Goal: Task Accomplishment & Management: Manage account settings

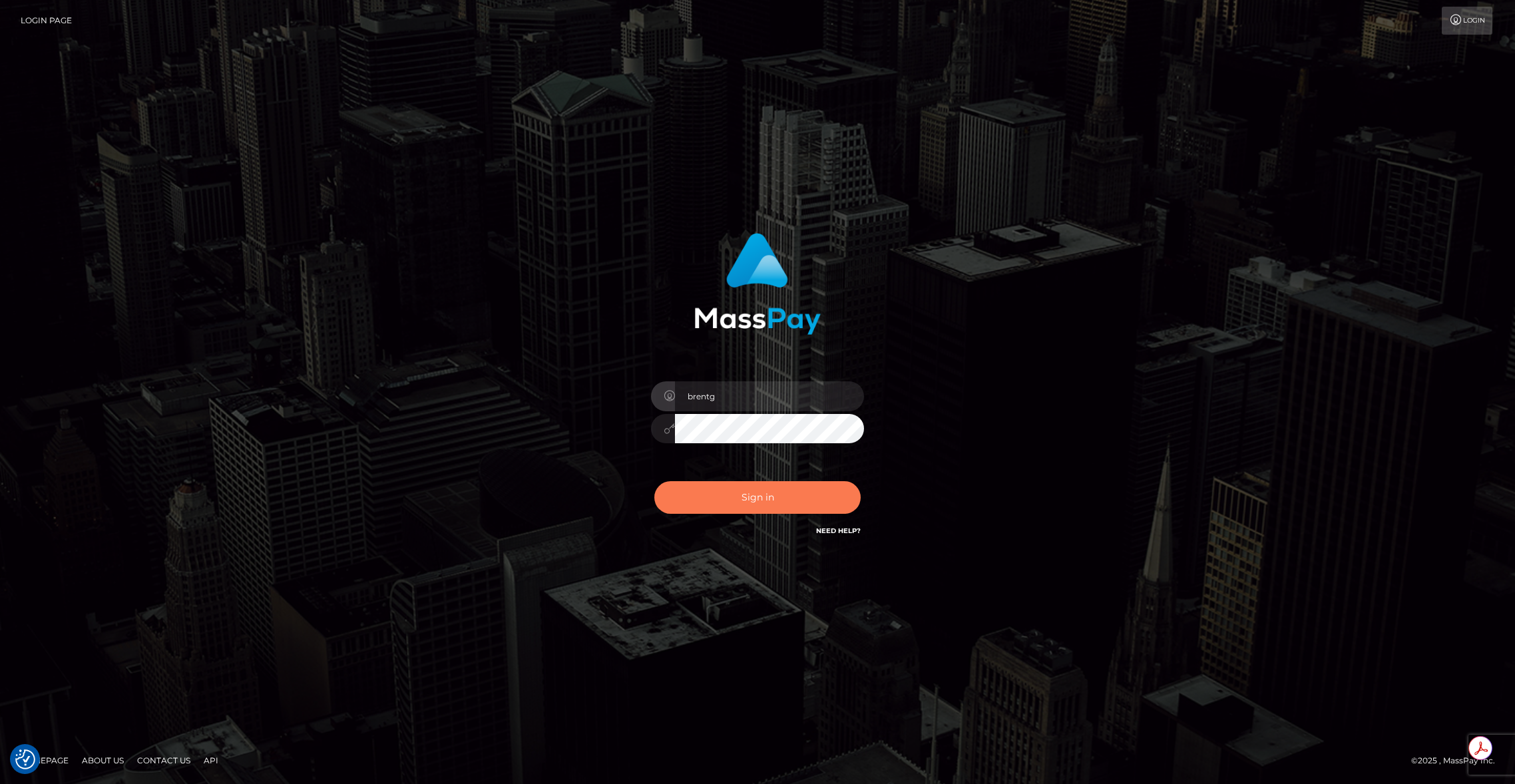
click at [710, 506] on button "Sign in" at bounding box center [758, 497] width 206 height 33
click at [710, 506] on div "Sign in Need Help?" at bounding box center [758, 503] width 233 height 59
click at [691, 512] on button "Sign in" at bounding box center [758, 497] width 206 height 33
type input "brentg"
click at [717, 505] on button "Sign in" at bounding box center [758, 497] width 206 height 33
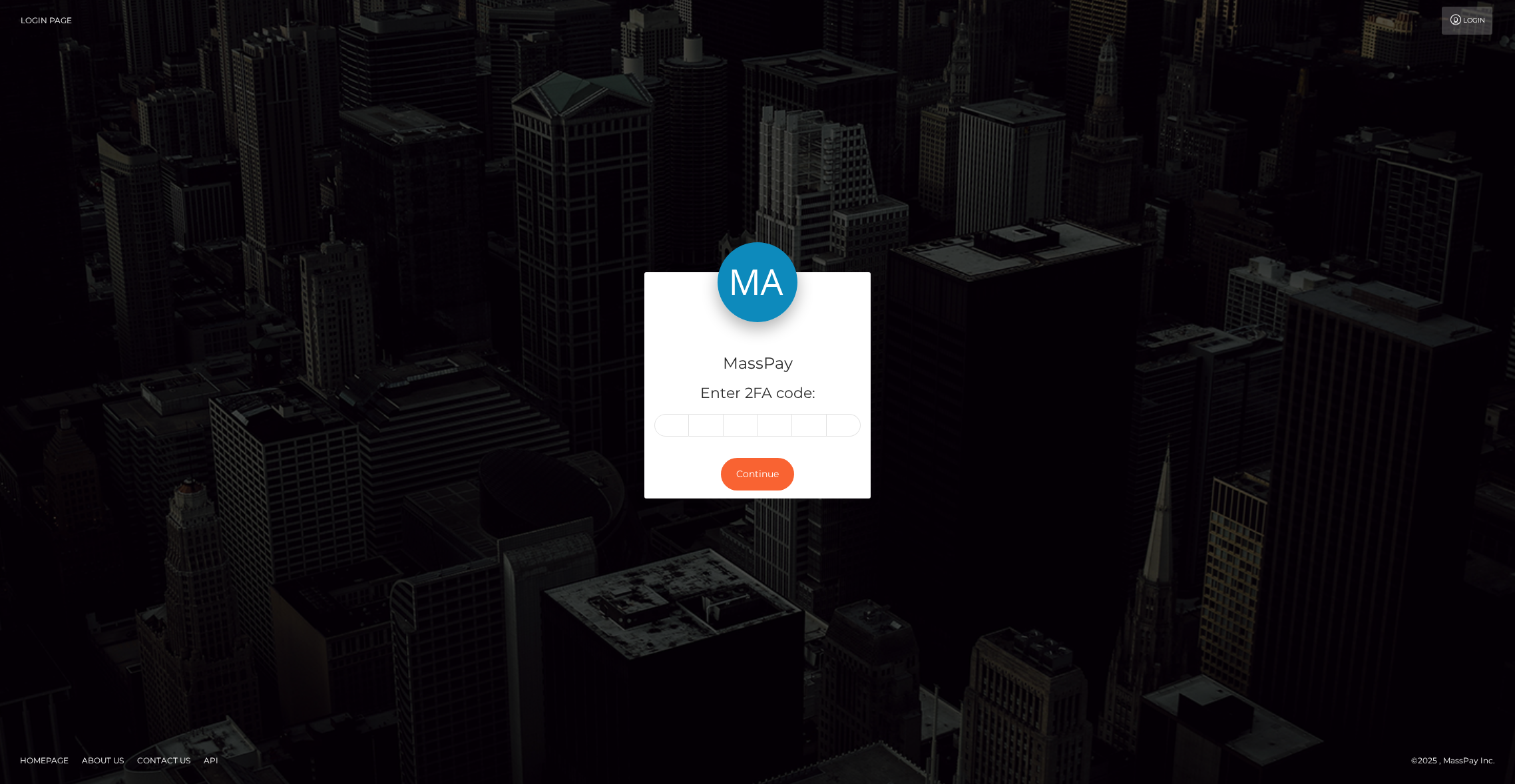
type input "9"
type input "5"
type input "3"
type input "7"
type input "1"
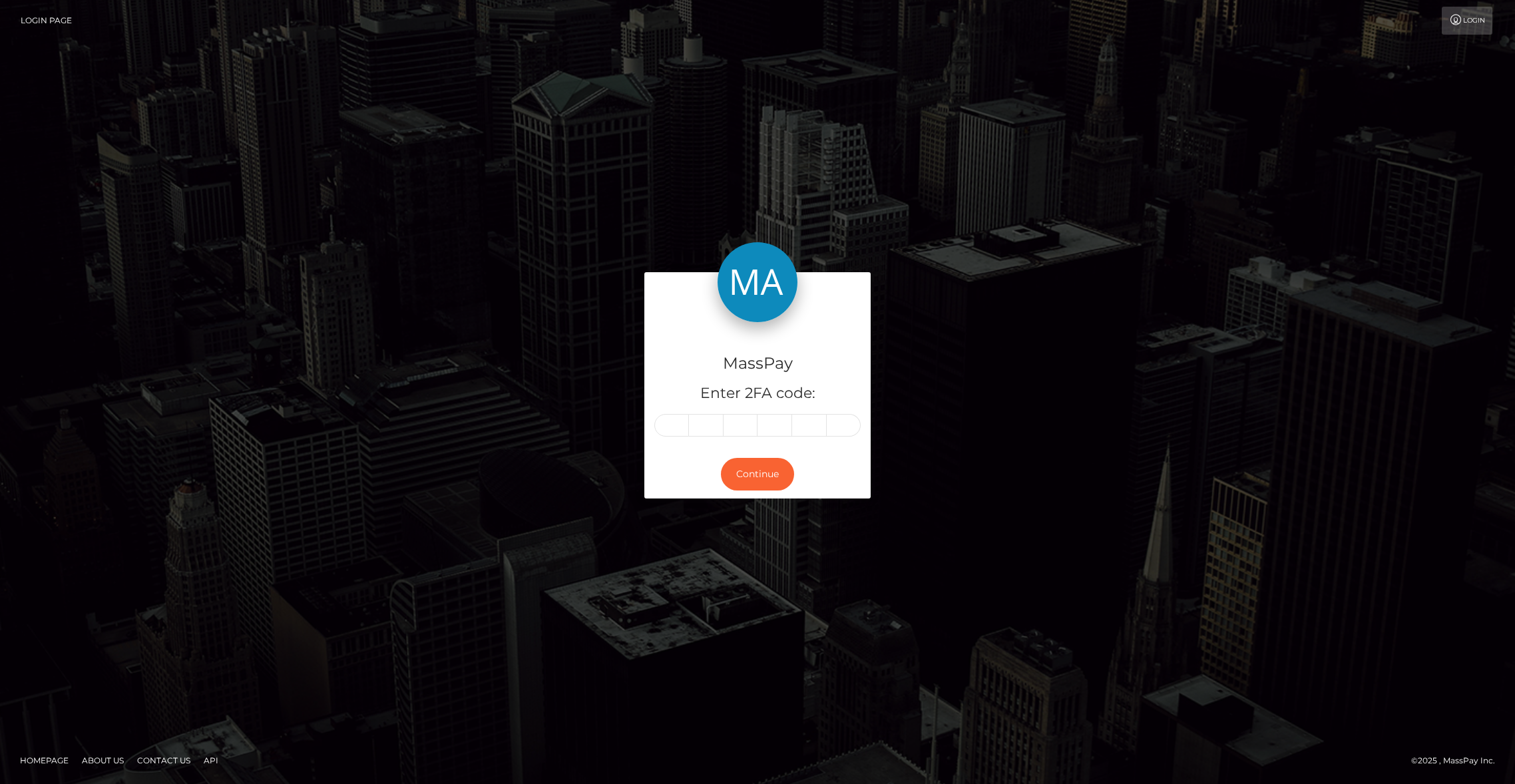
type input "6"
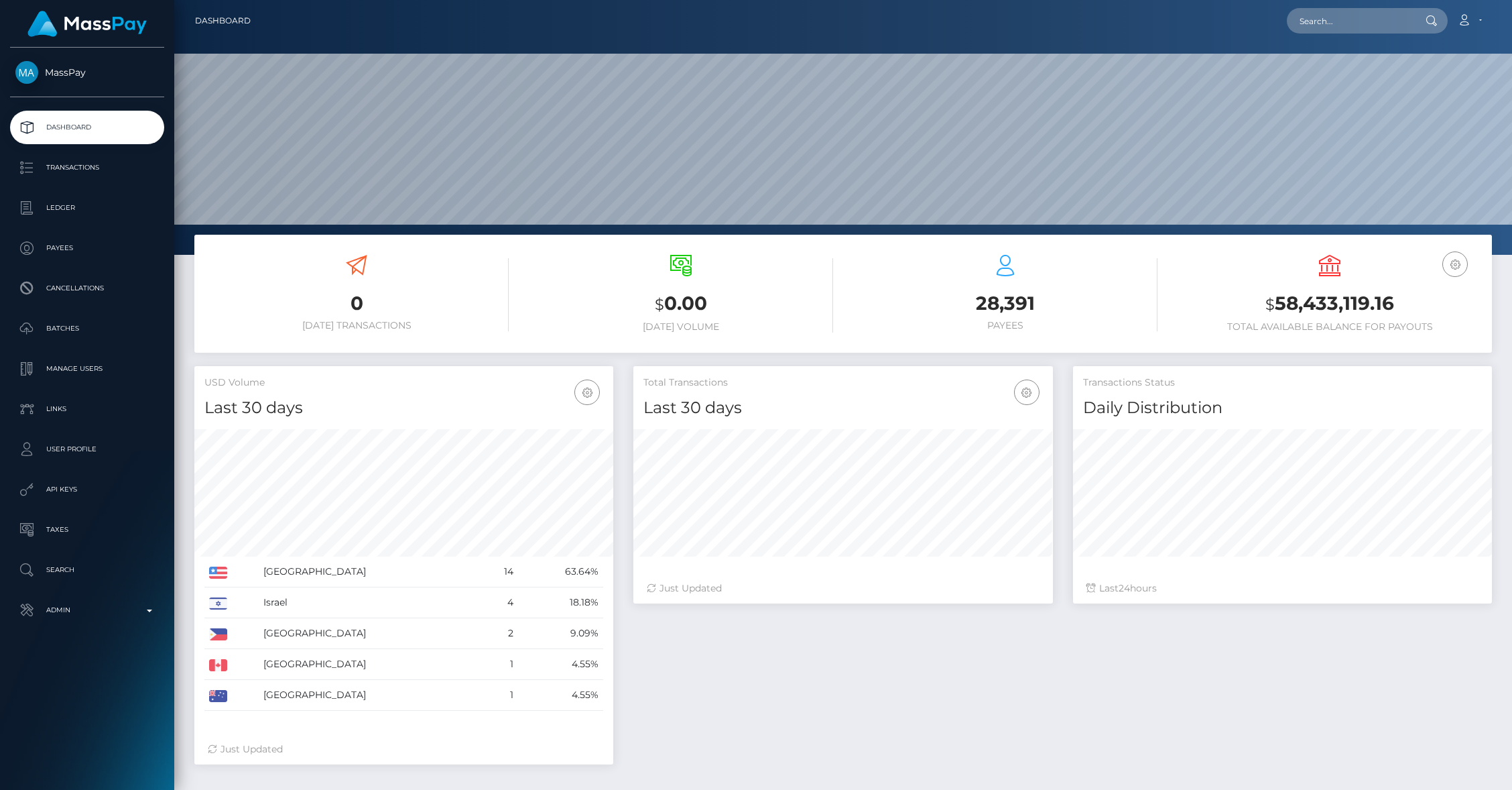
scroll to position [237, 419]
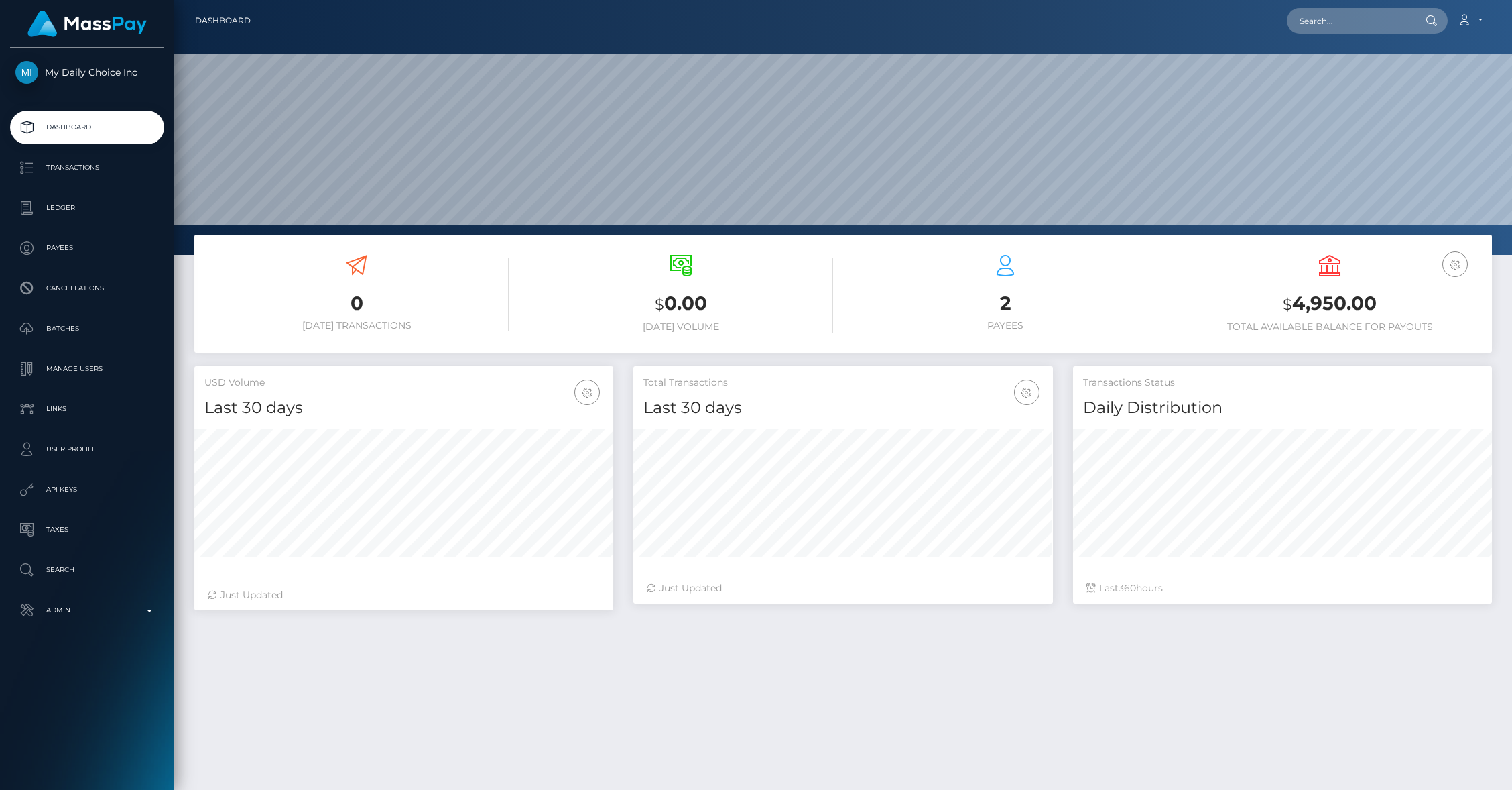
scroll to position [237, 419]
